Goal: Information Seeking & Learning: Learn about a topic

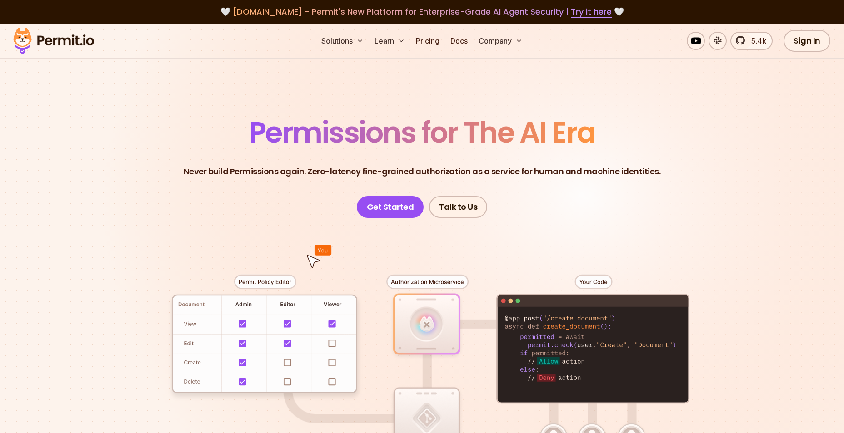
click at [757, 274] on section "Permissions for The AI Era Never build Permissions again. Zero-latency fine-gra…" at bounding box center [422, 324] width 844 height 600
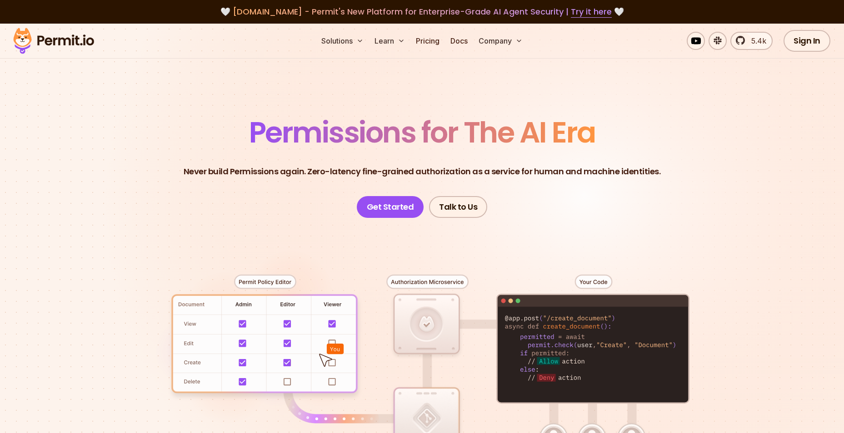
click at [275, 280] on div at bounding box center [422, 385] width 636 height 334
click at [421, 279] on div at bounding box center [422, 385] width 636 height 334
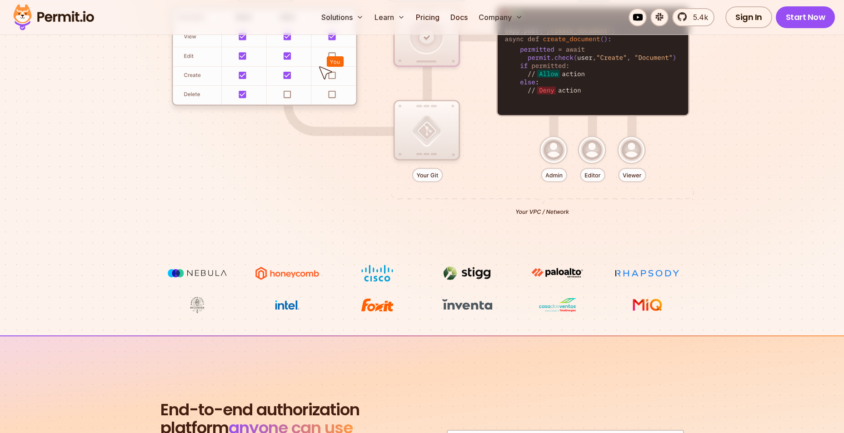
scroll to position [576, 0]
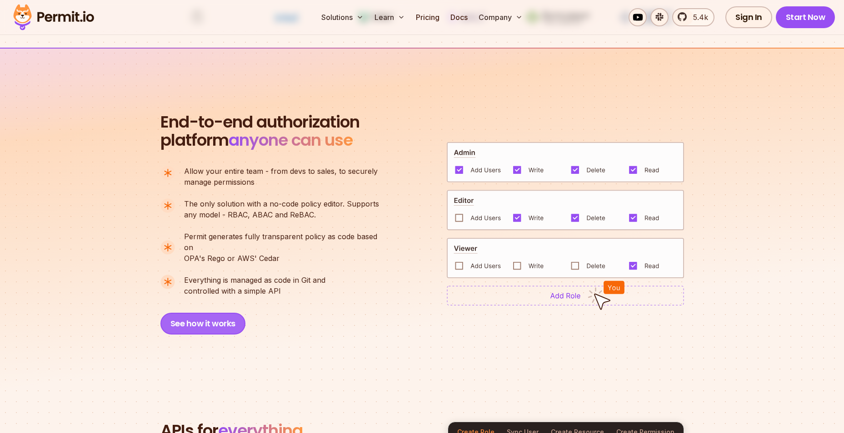
click at [214, 313] on button "See how it works" at bounding box center [202, 324] width 85 height 22
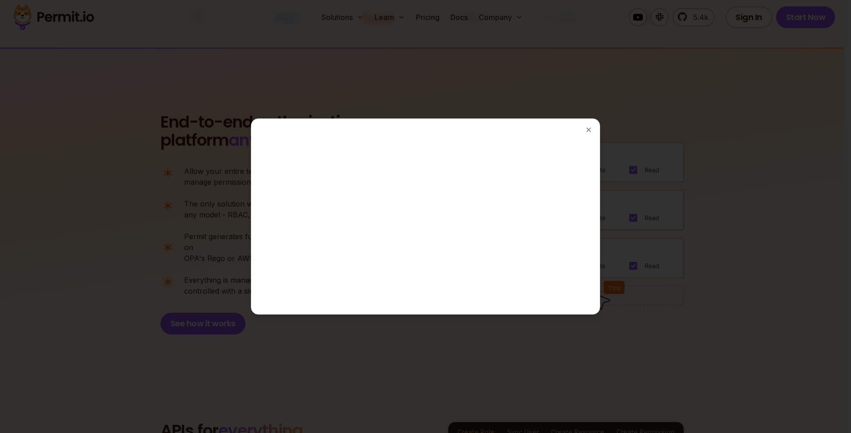
click at [521, 277] on div at bounding box center [425, 217] width 341 height 188
click at [589, 131] on icon "button" at bounding box center [588, 129] width 7 height 7
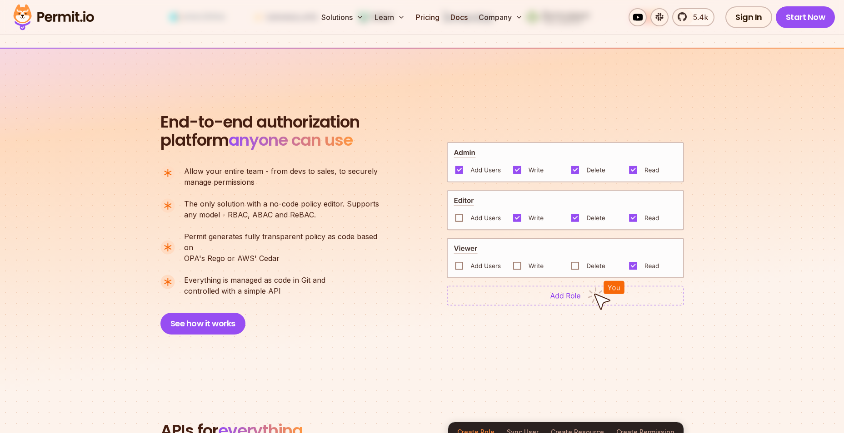
click at [653, 346] on section "End-to-end authorization platform anyone can use A no-code authorization platfo…" at bounding box center [422, 213] width 844 height 331
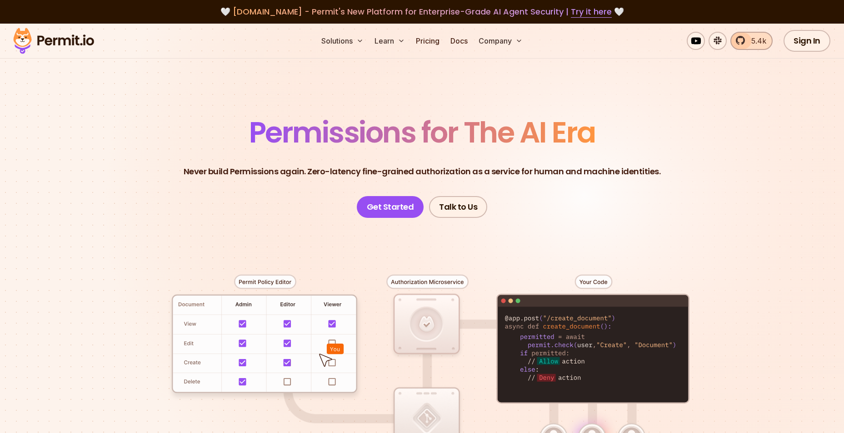
click at [752, 41] on span "5.4k" at bounding box center [756, 40] width 20 height 11
